Goal: Find specific page/section: Find specific page/section

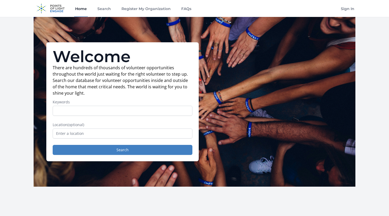
click at [77, 9] on link "Home" at bounding box center [81, 8] width 14 height 17
click at [57, 9] on img at bounding box center [51, 8] width 34 height 17
click at [82, 9] on link "Home" at bounding box center [81, 8] width 14 height 17
click at [103, 8] on link "Search" at bounding box center [104, 8] width 16 height 17
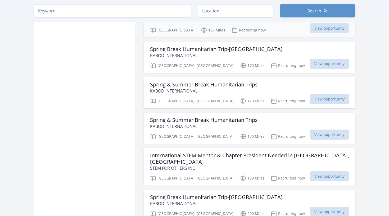
scroll to position [595, 0]
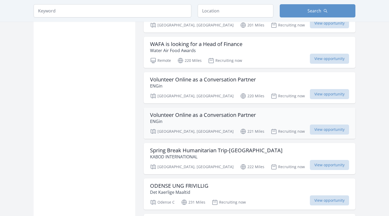
scroll to position [1148, 0]
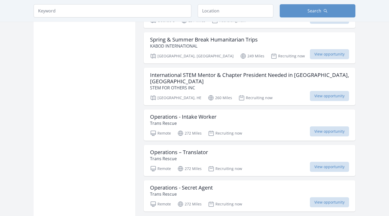
scroll to position [1330, 0]
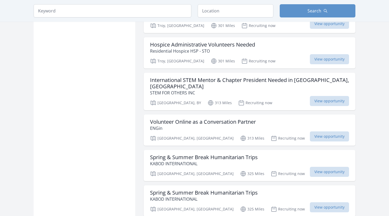
scroll to position [2039, 0]
